Goal: Task Accomplishment & Management: Manage account settings

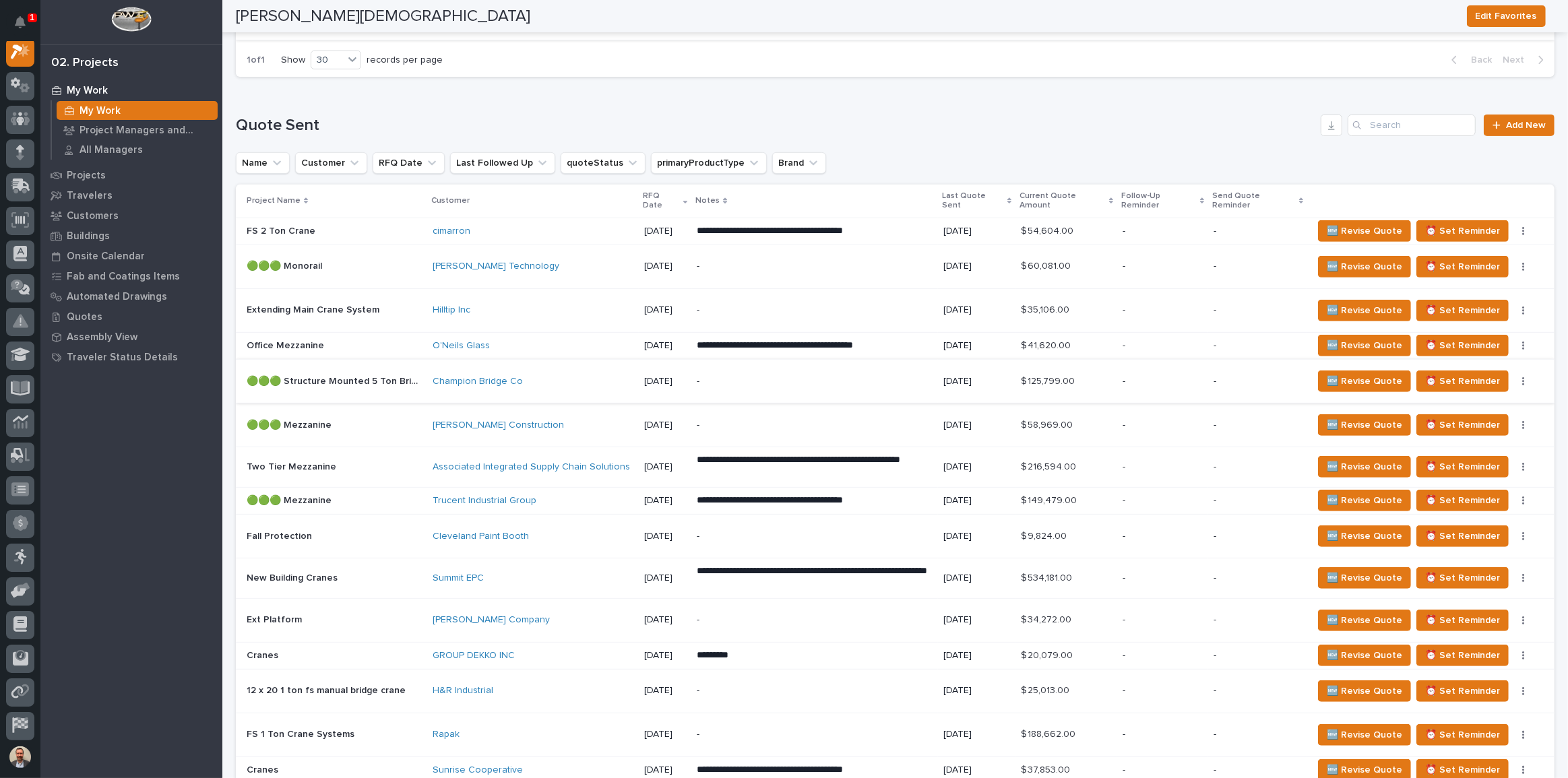
scroll to position [612, 0]
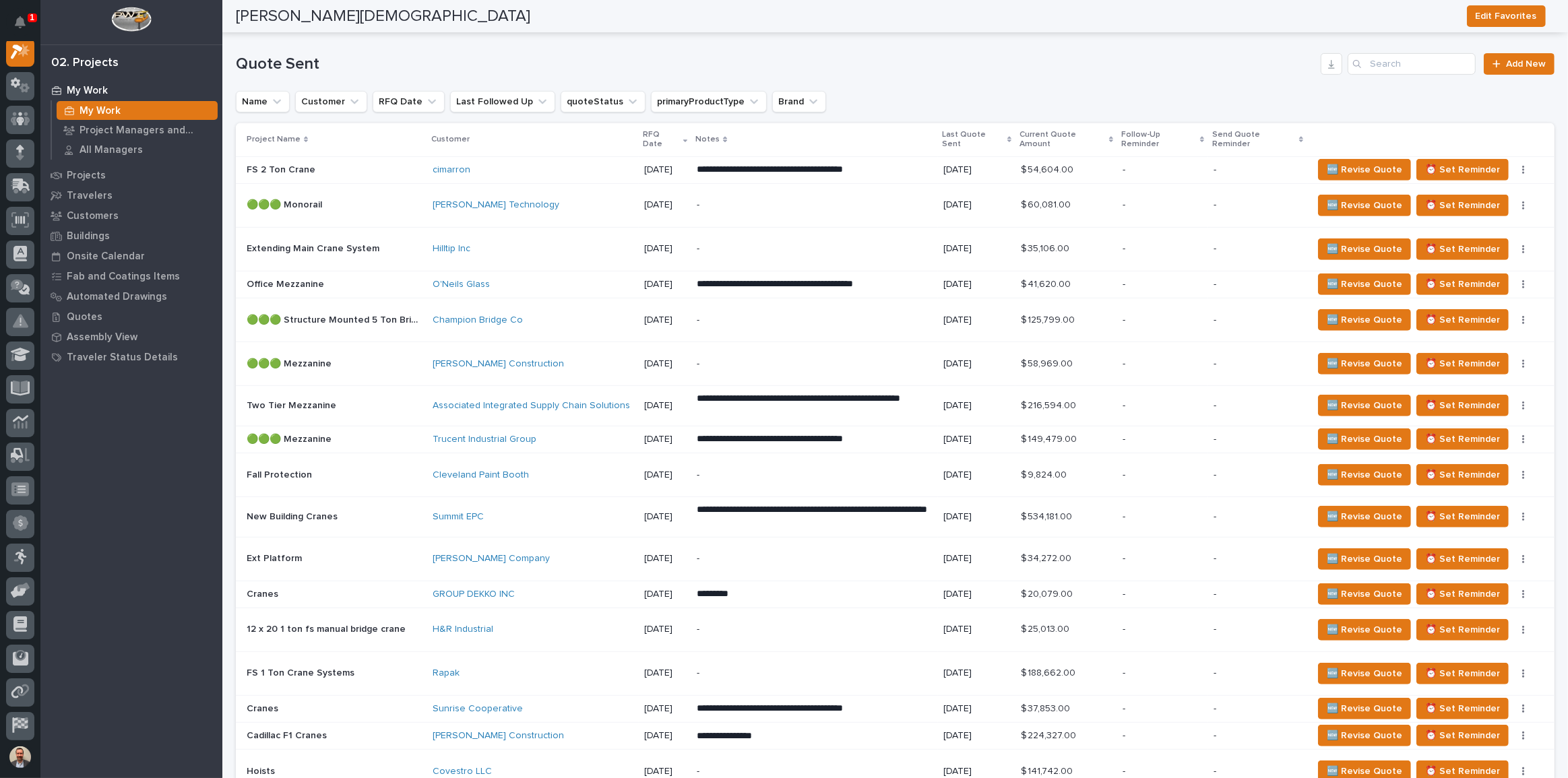
click at [933, 177] on p "**********" at bounding box center [814, 170] width 236 height 14
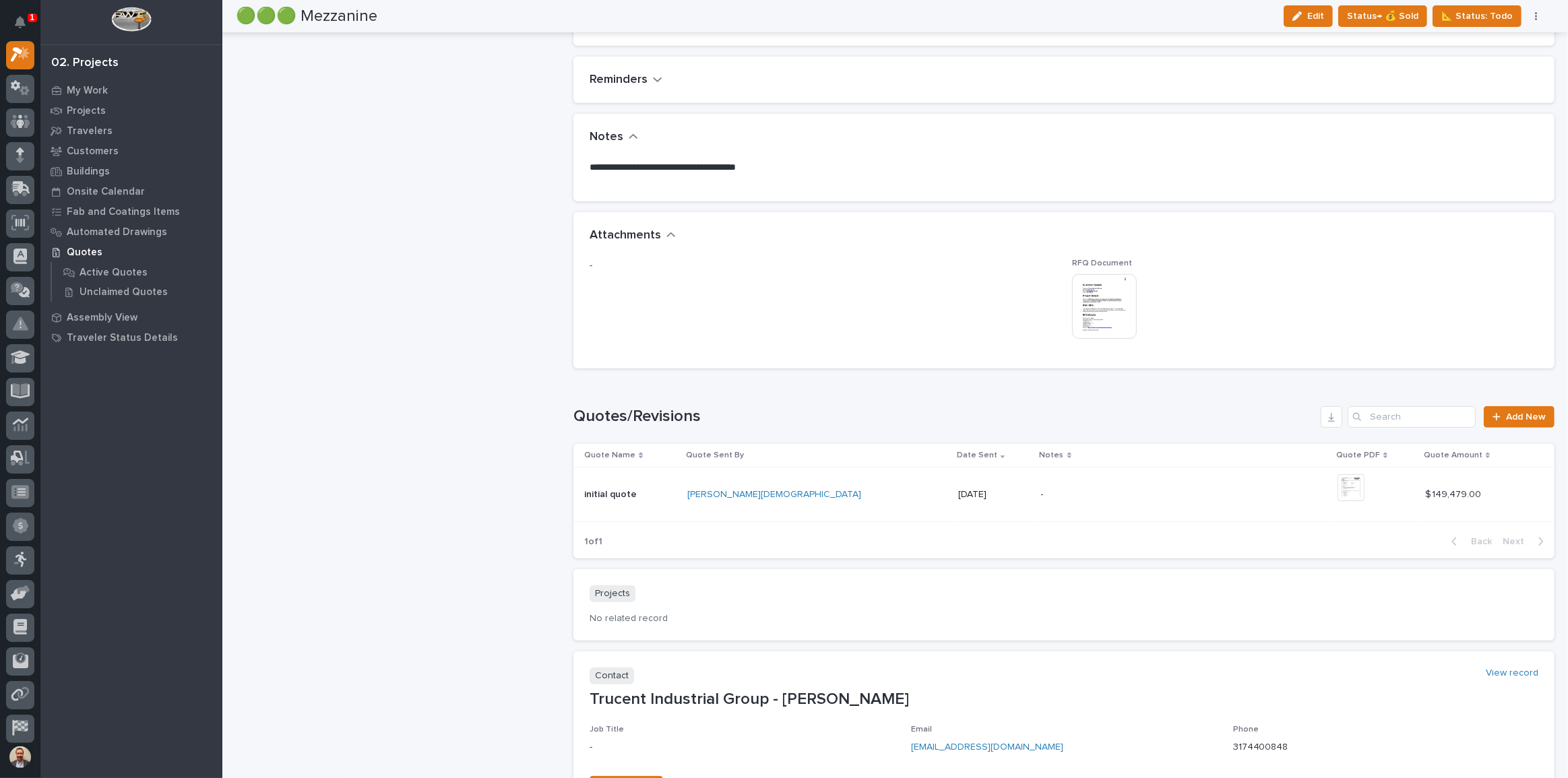
scroll to position [734, 0]
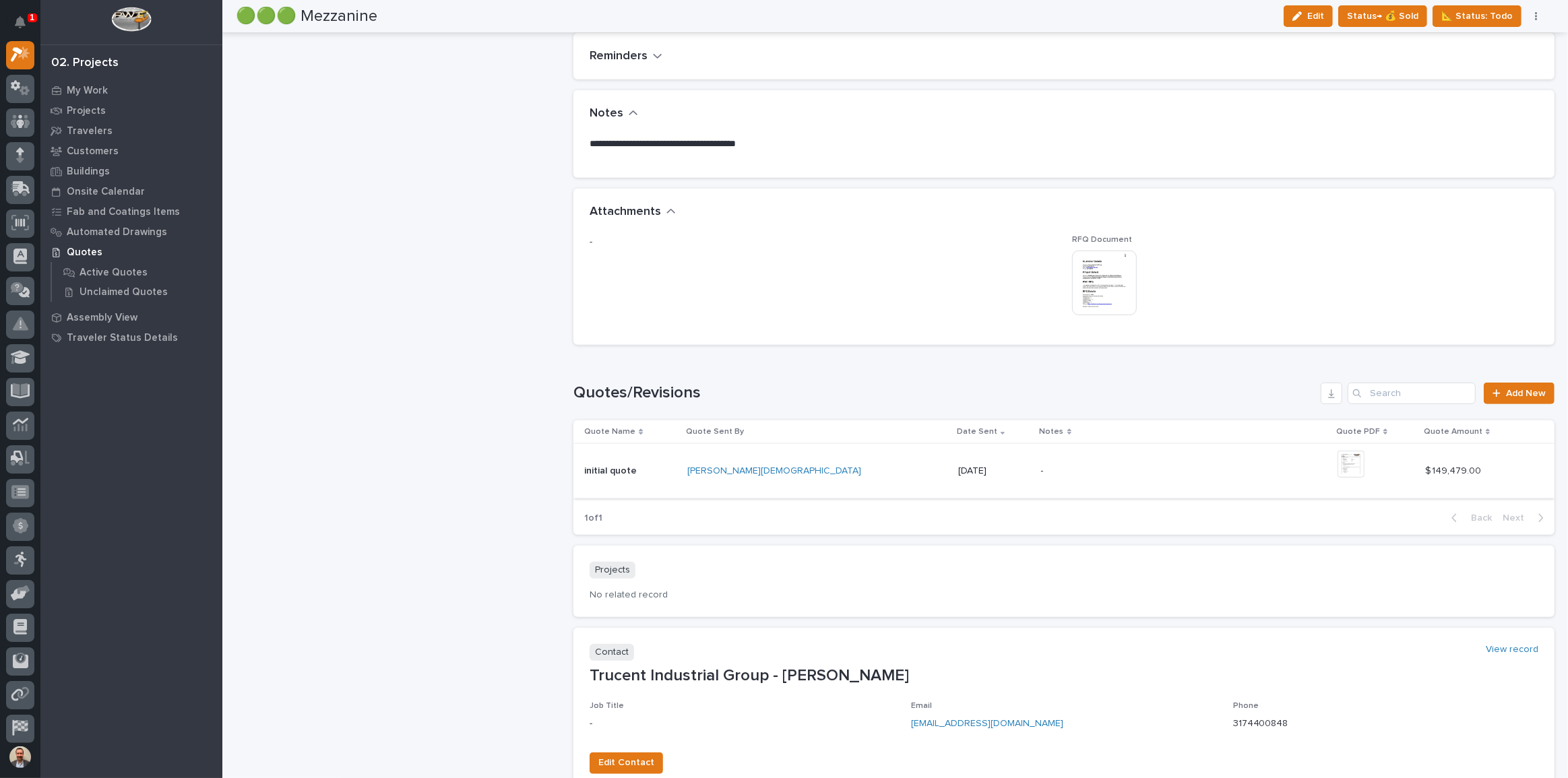
click at [1338, 459] on img at bounding box center [1351, 464] width 27 height 27
click at [23, 80] on icon at bounding box center [20, 88] width 20 height 16
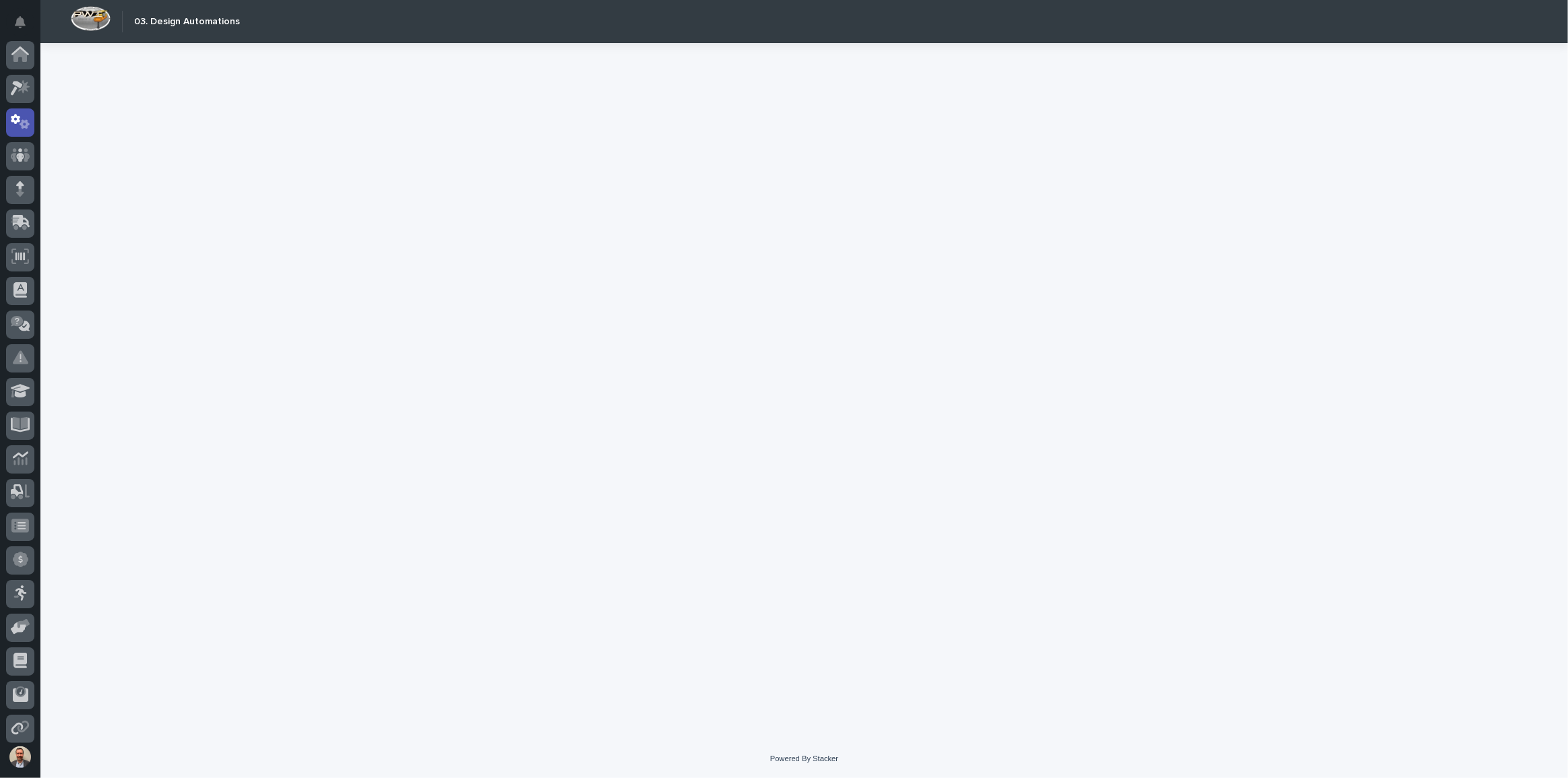
scroll to position [67, 0]
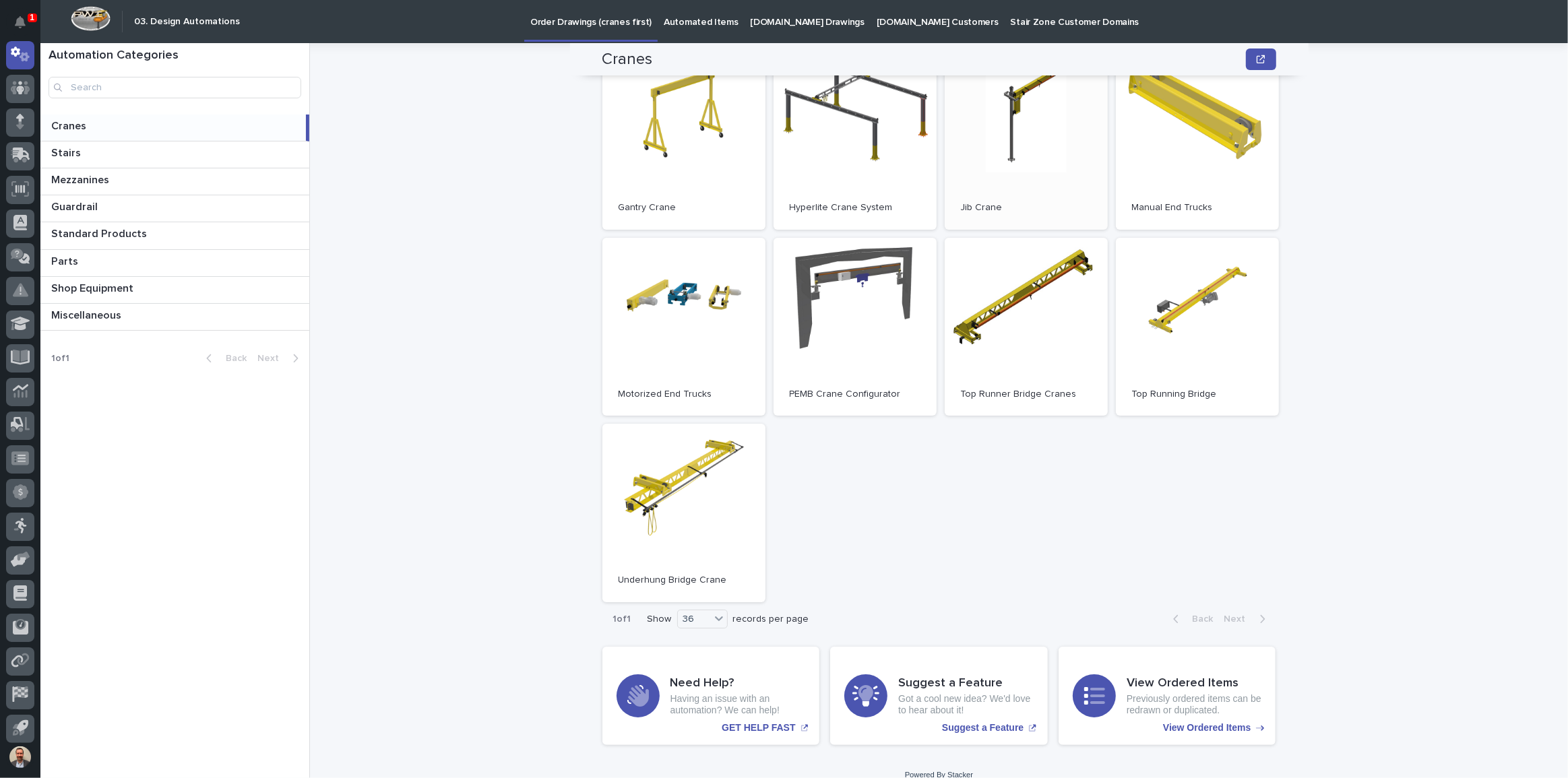
scroll to position [355, 0]
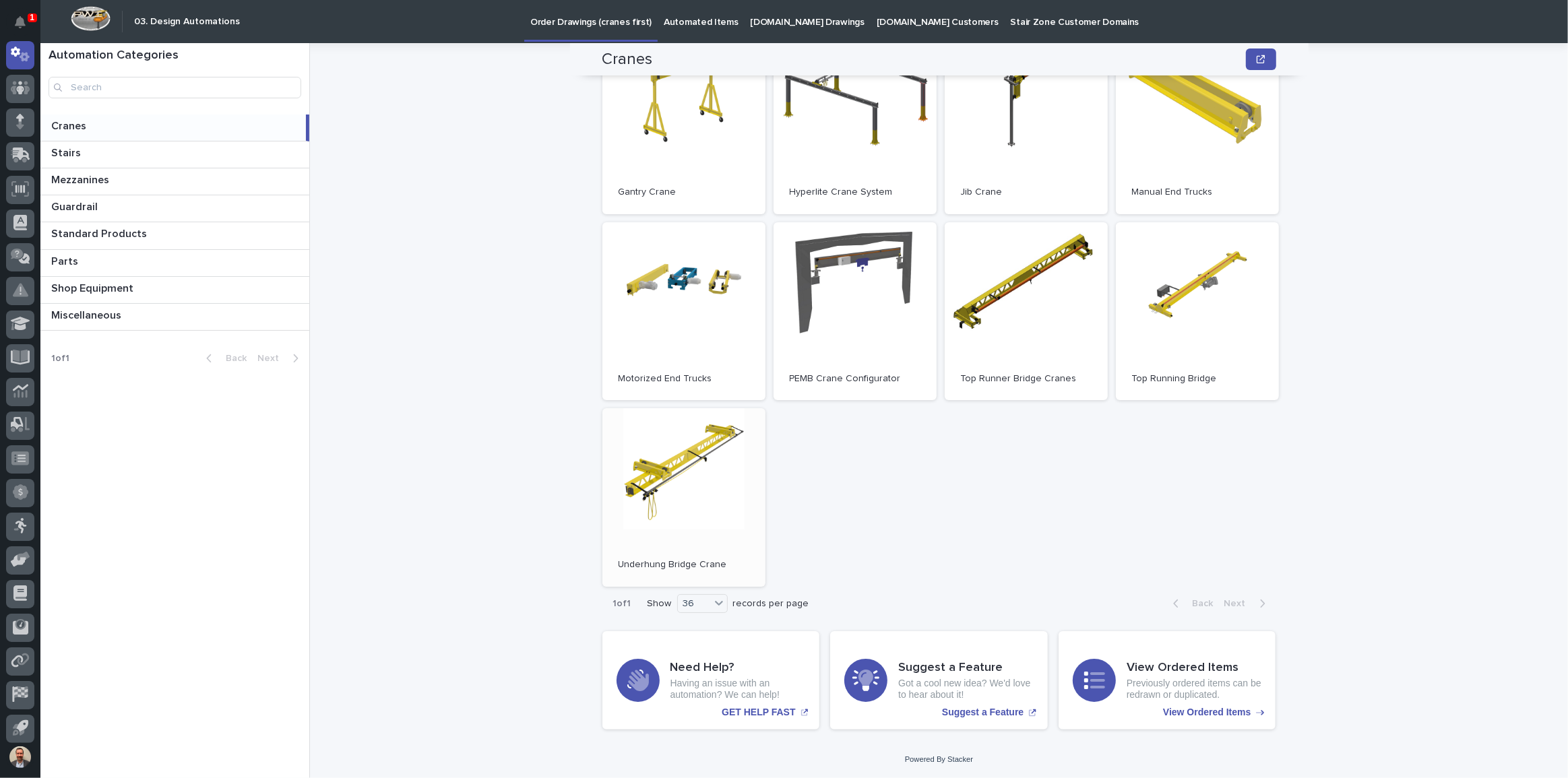
click at [701, 448] on link "Open" at bounding box center [684, 497] width 163 height 179
click at [22, 90] on icon at bounding box center [24, 87] width 12 height 14
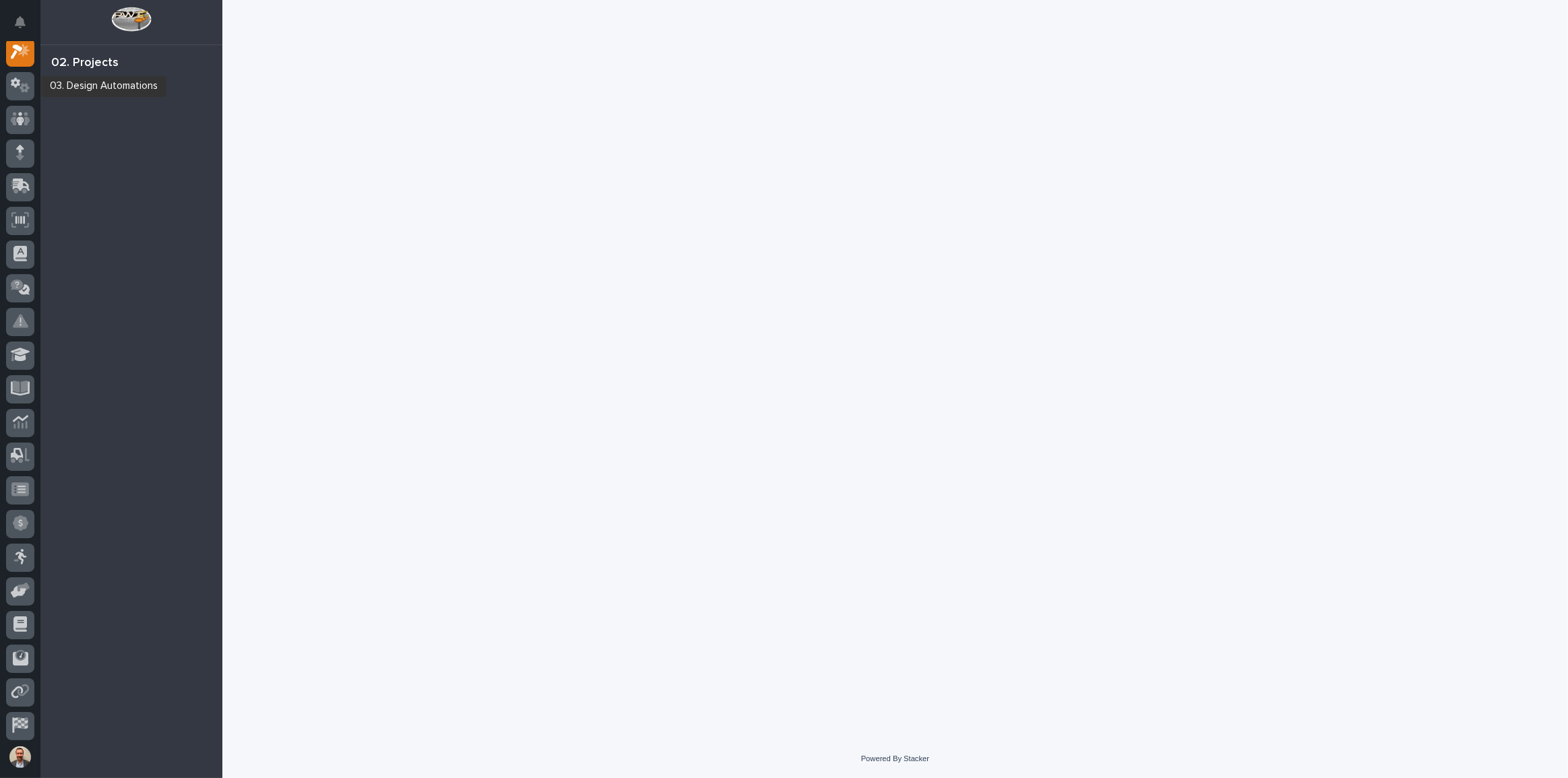
scroll to position [34, 0]
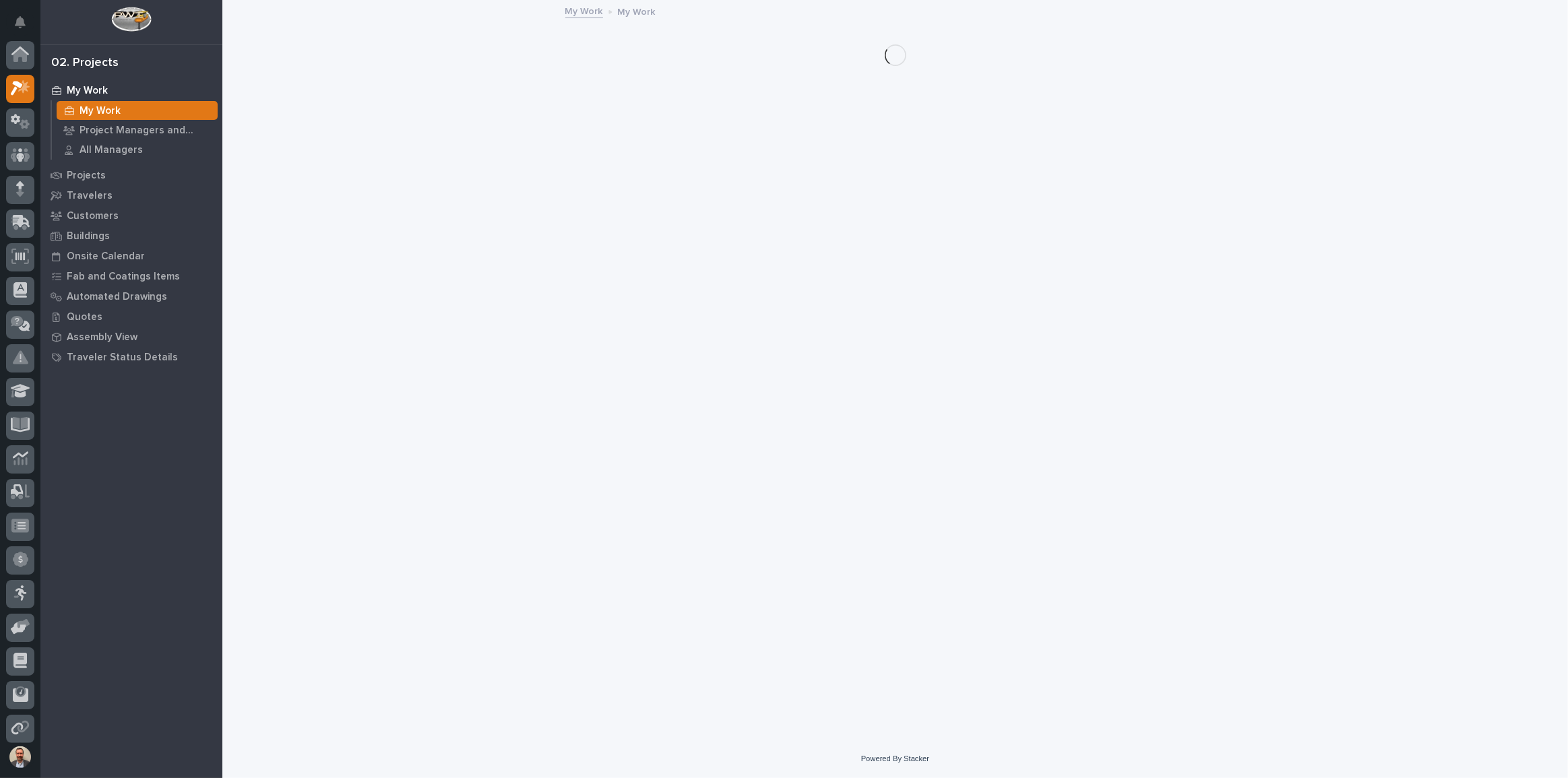
scroll to position [34, 0]
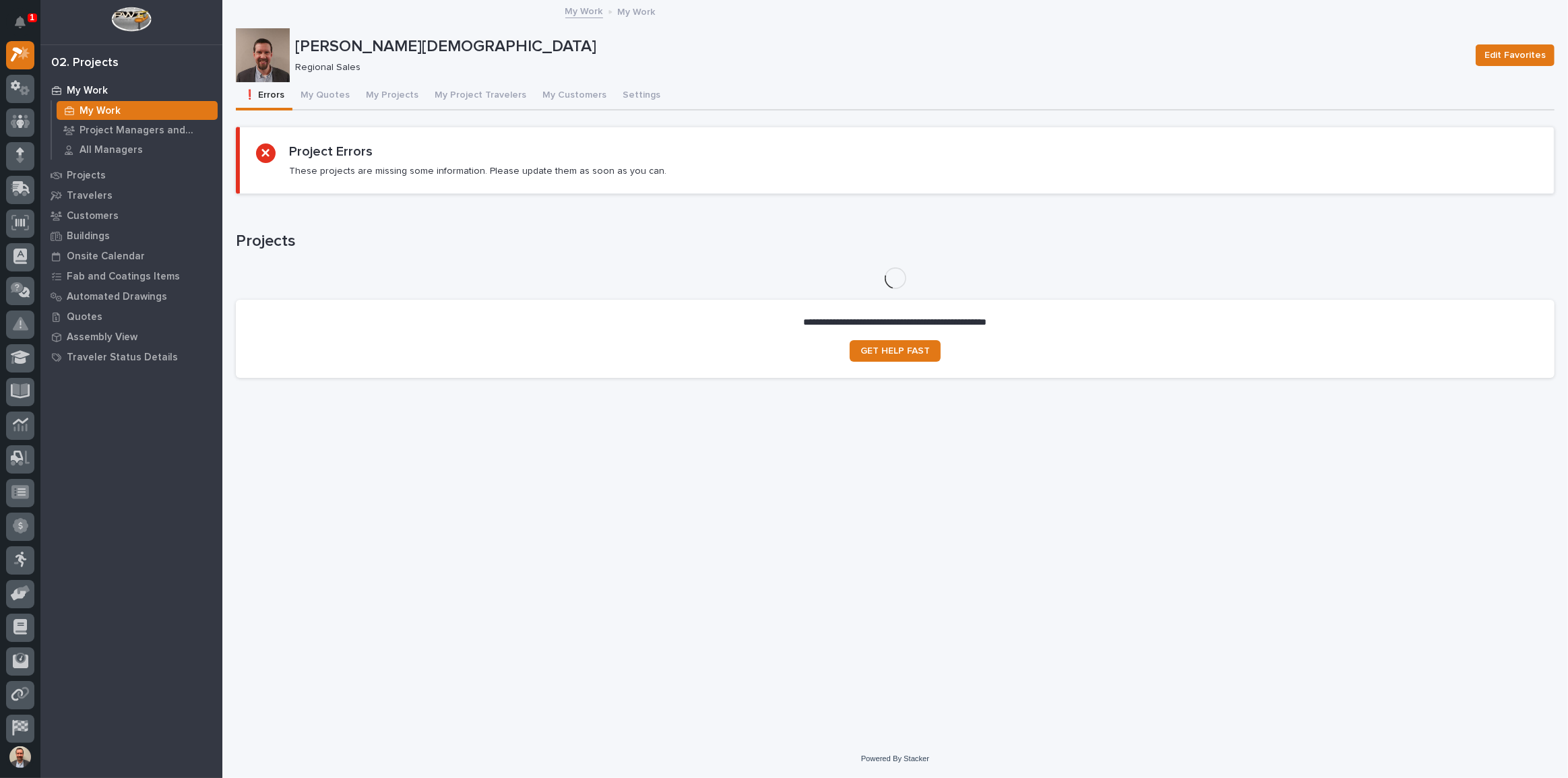
click at [115, 101] on div "My Work" at bounding box center [137, 111] width 161 height 19
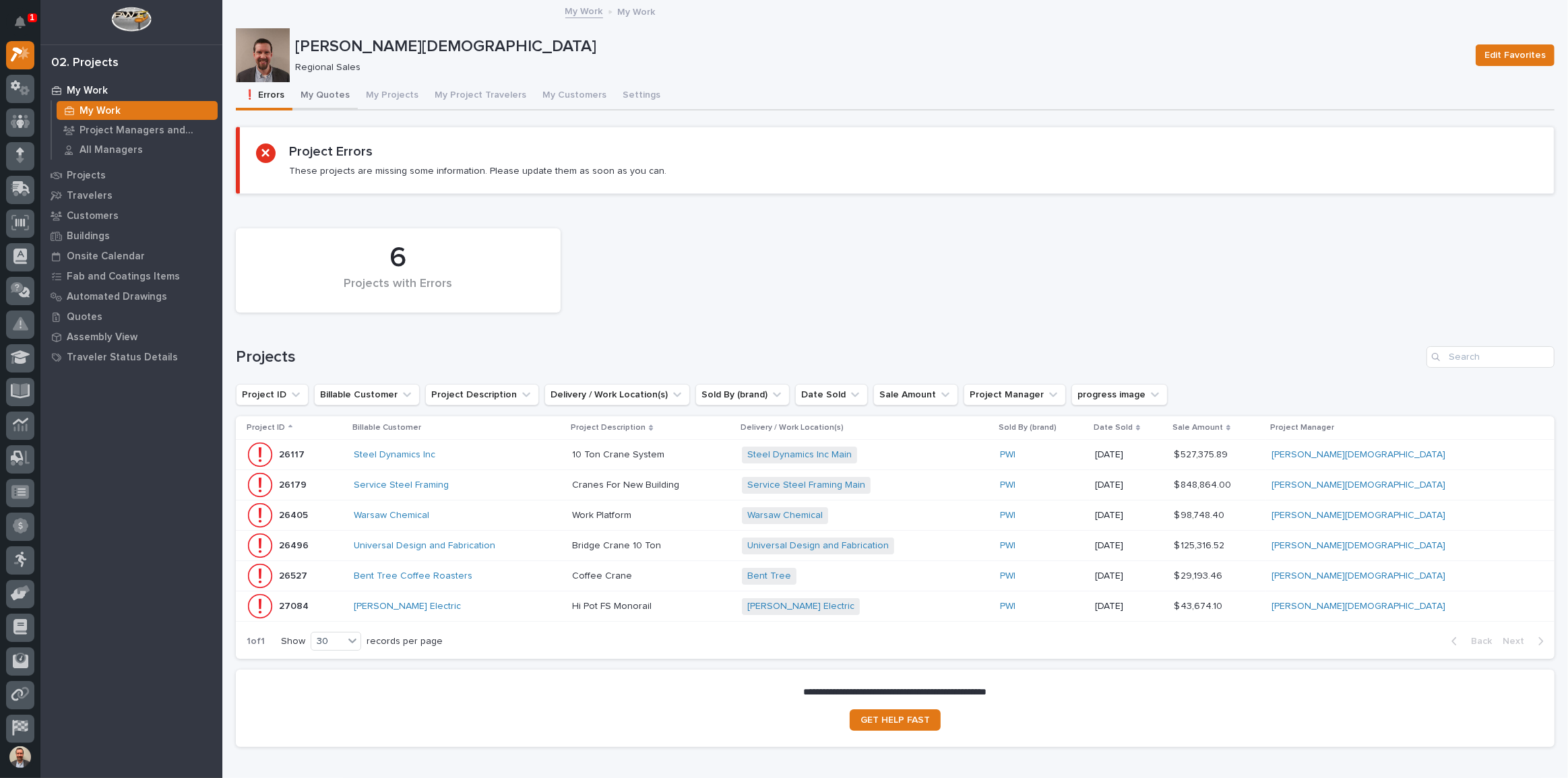
click at [319, 86] on button "My Quotes" at bounding box center [325, 96] width 65 height 29
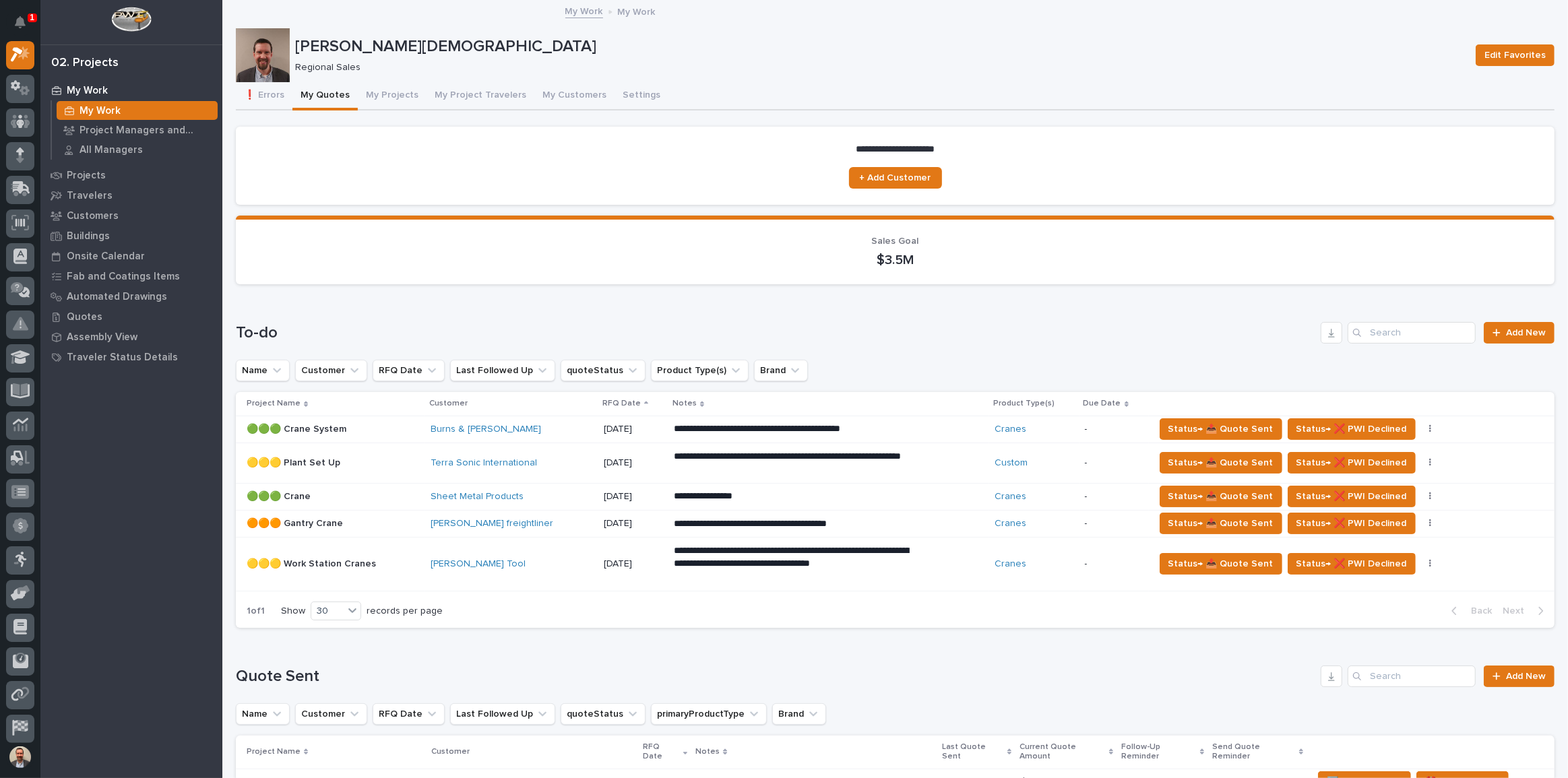
click at [797, 436] on p "**********" at bounding box center [791, 429] width 236 height 14
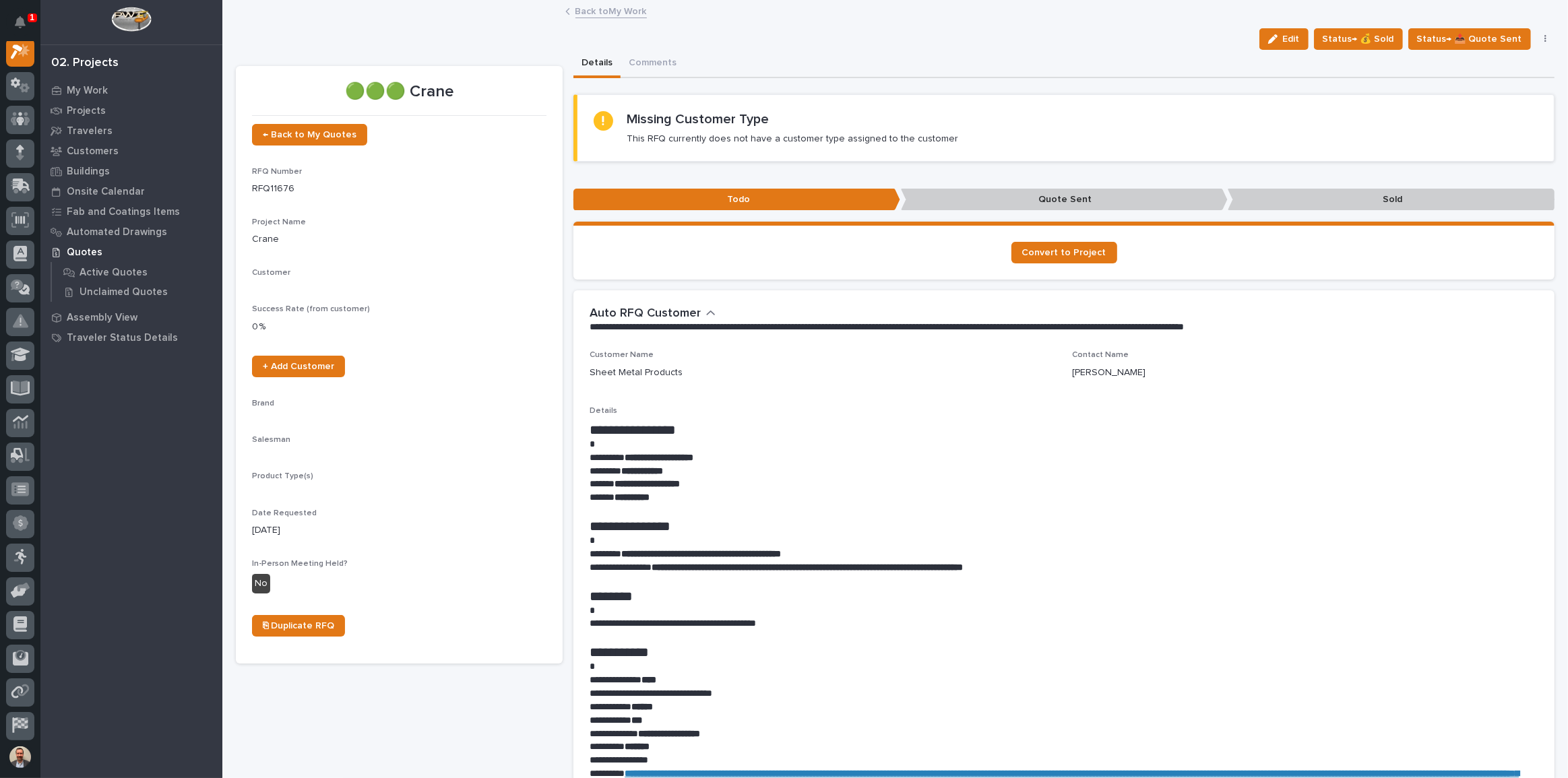
scroll to position [34, 0]
